Goal: Task Accomplishment & Management: Manage account settings

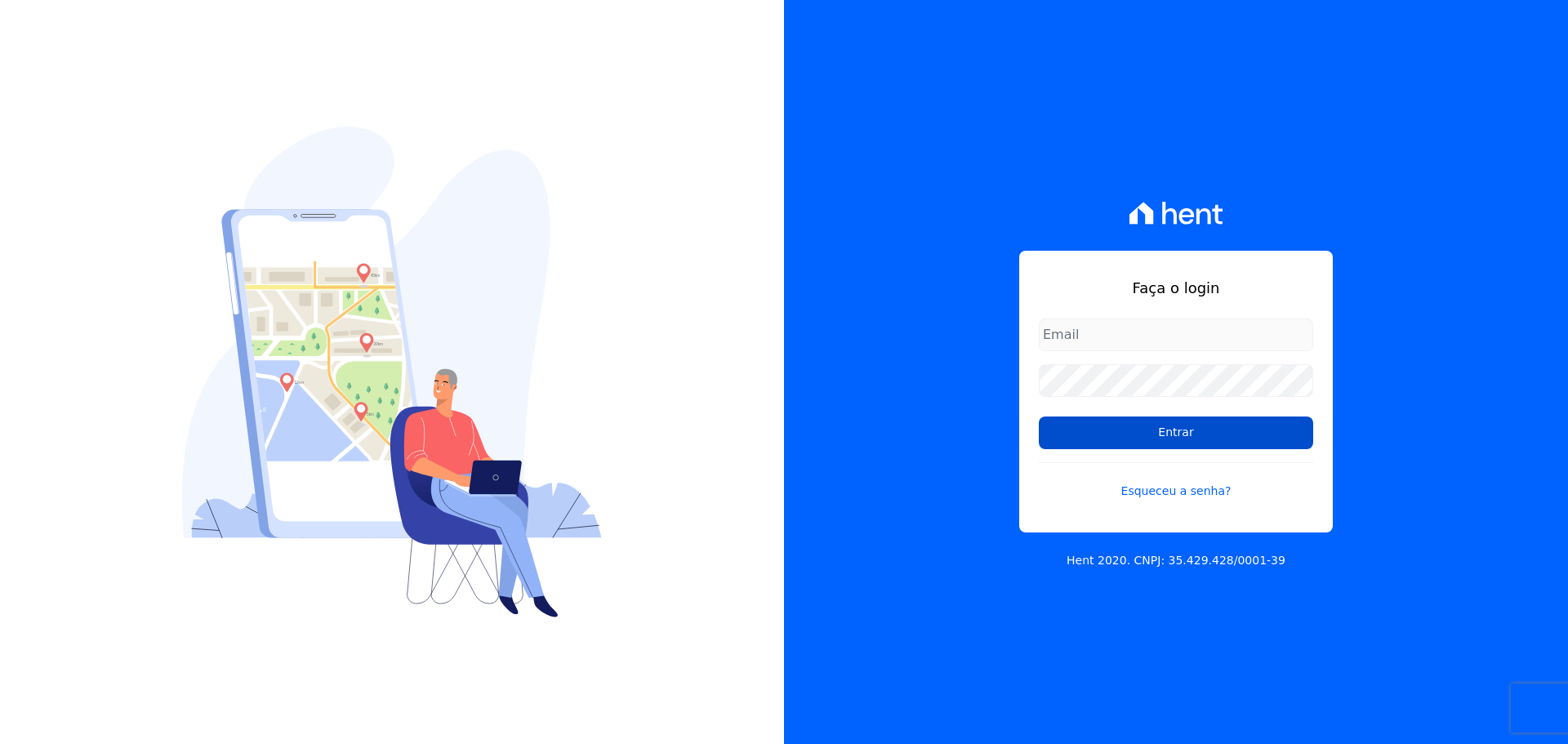
type input "[EMAIL_ADDRESS][DOMAIN_NAME]"
click at [1210, 435] on input "Entrar" at bounding box center [1175, 433] width 274 height 33
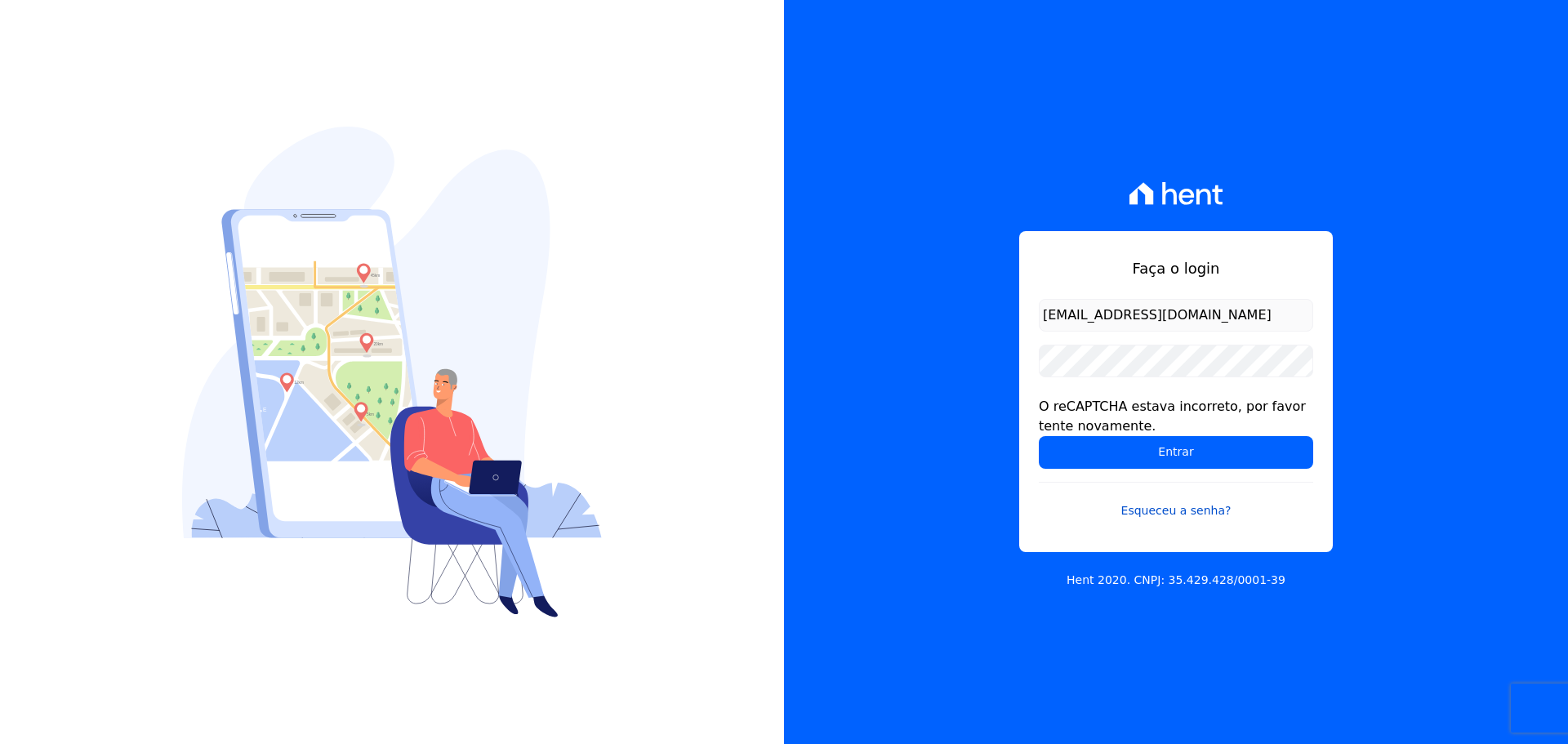
drag, startPoint x: 1079, startPoint y: 483, endPoint x: 1066, endPoint y: 492, distance: 15.8
click at [1077, 483] on link "Esqueceu a senha?" at bounding box center [1175, 501] width 274 height 38
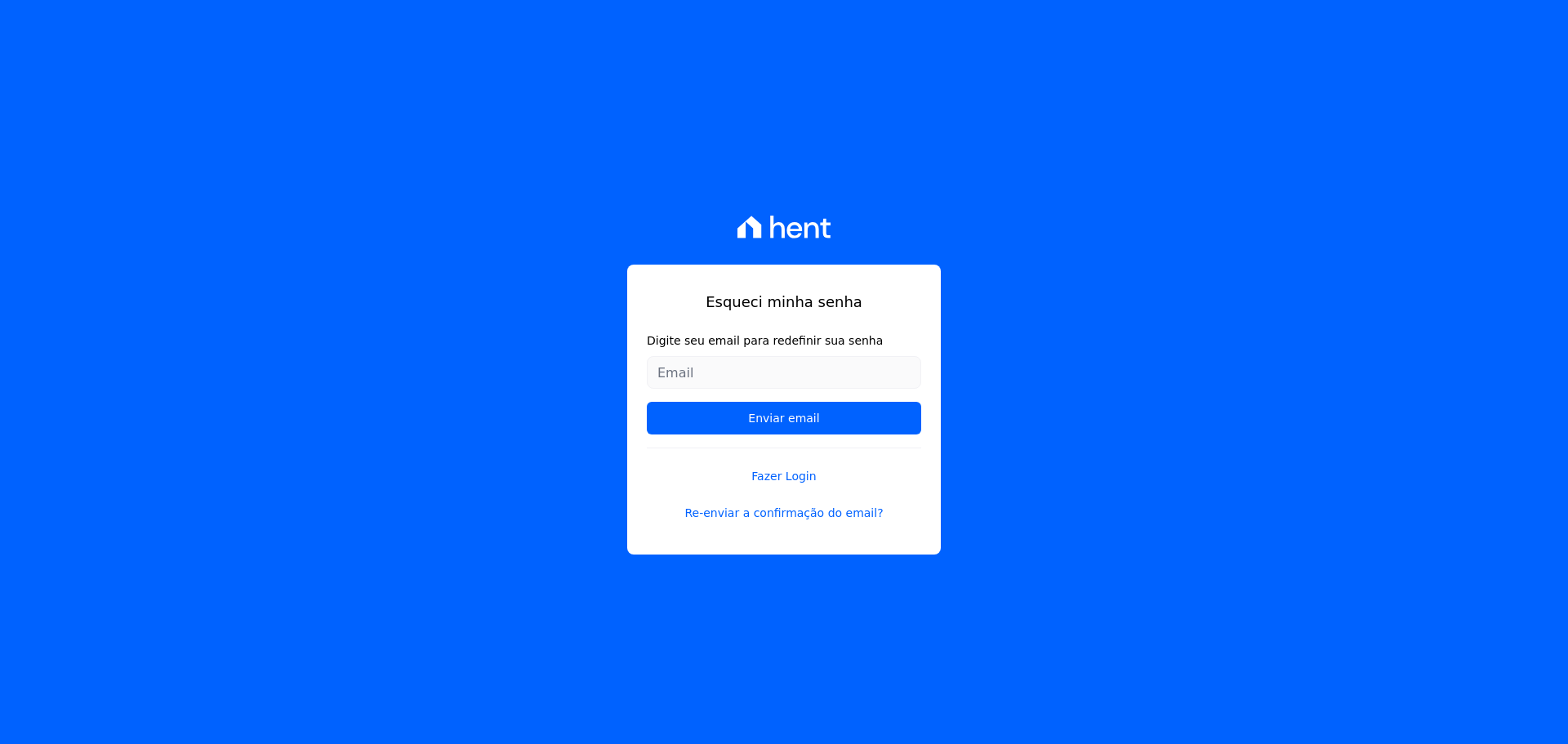
click at [695, 372] on input "Digite seu email para redefinir sua senha" at bounding box center [783, 372] width 274 height 33
